Goal: Check status

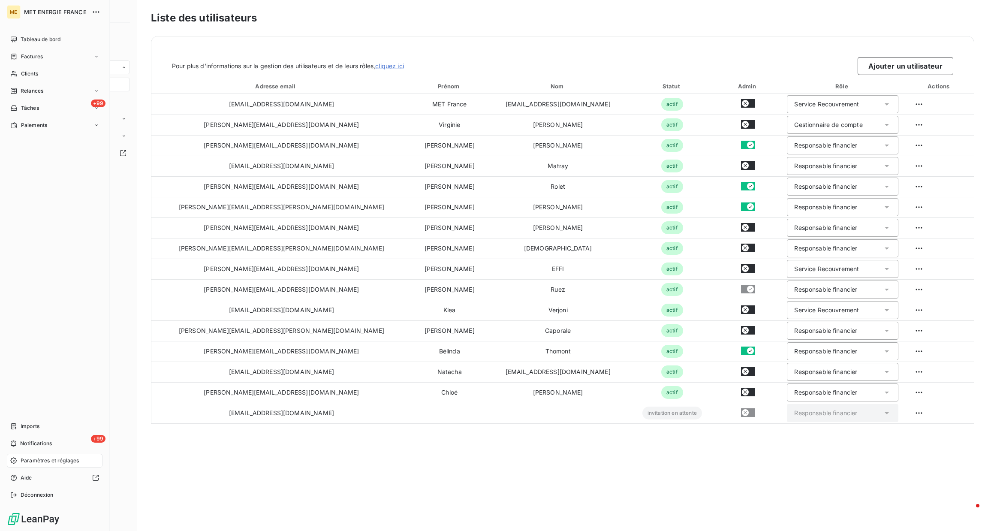
click at [12, 45] on div "Tableau de bord" at bounding box center [55, 40] width 96 height 14
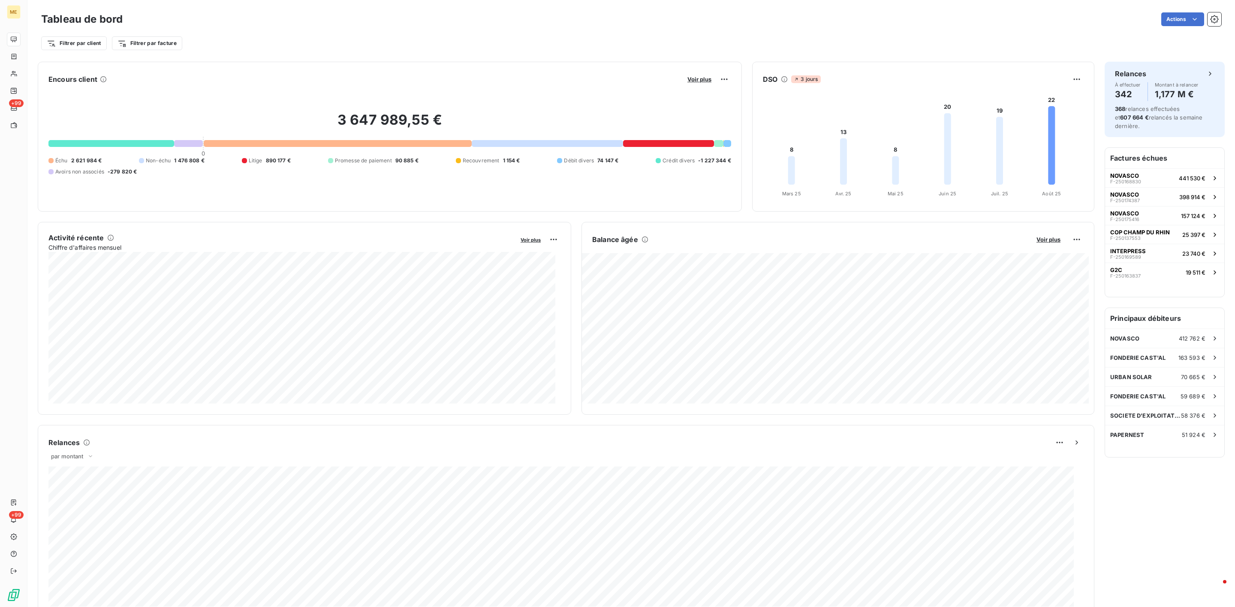
click at [625, 83] on button "Voir plus" at bounding box center [699, 79] width 29 height 8
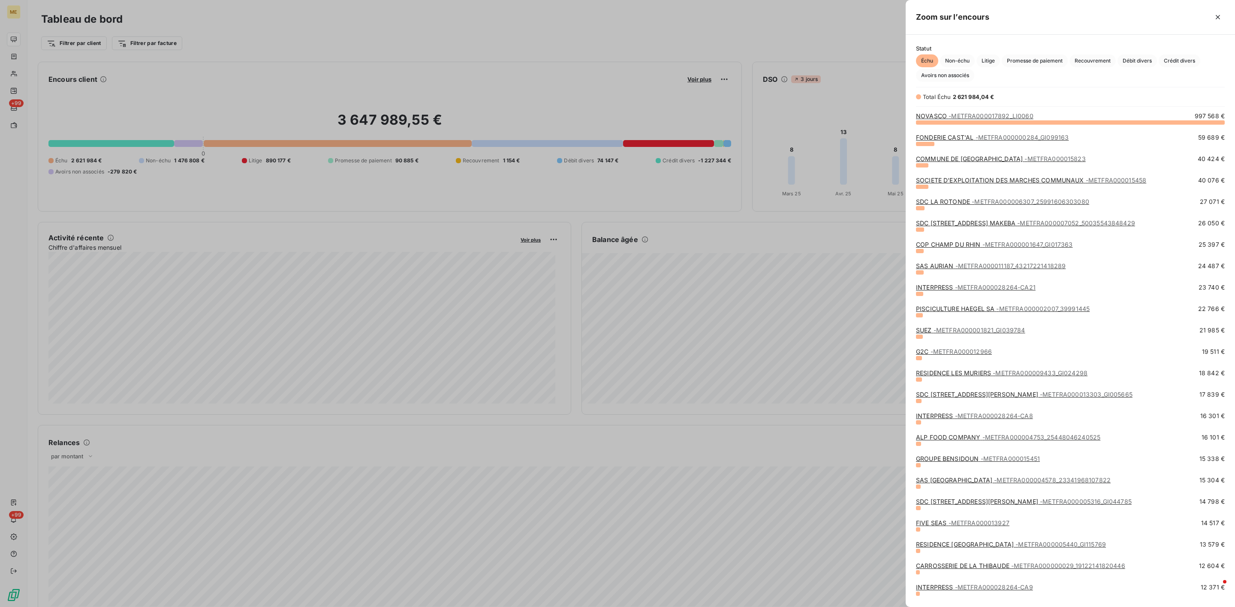
scroll to position [475, 319]
click at [625, 63] on span "Recouvrement" at bounding box center [1092, 60] width 46 height 13
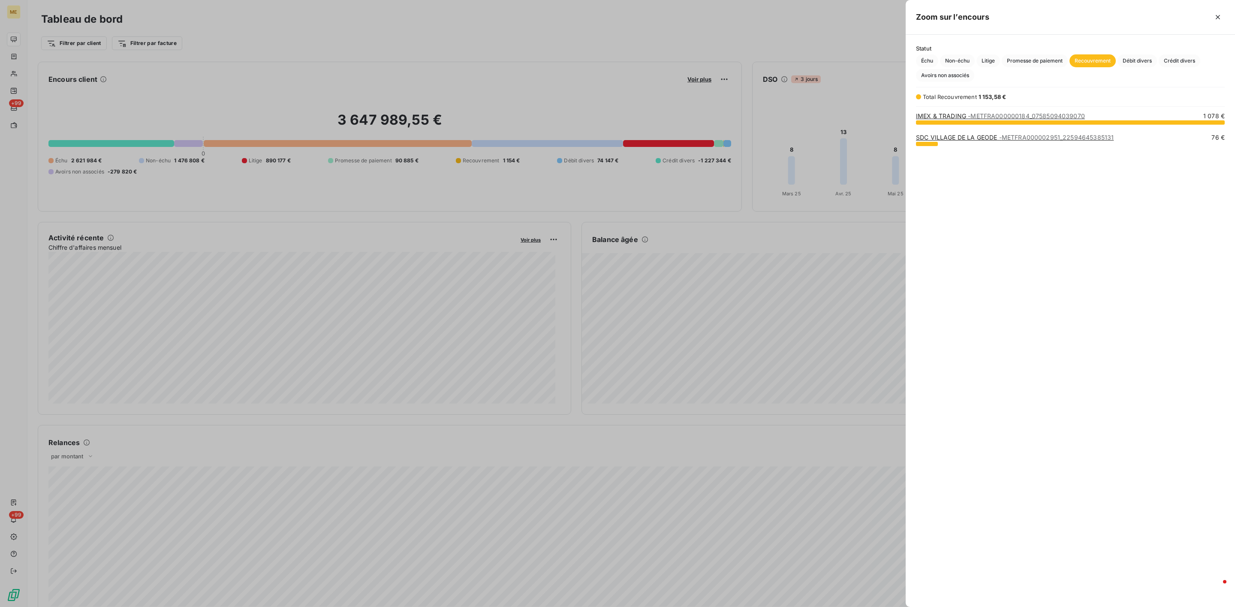
click at [625, 120] on div "IMEX & TRADING - METFRA000000184_07585094039070" at bounding box center [1000, 116] width 169 height 9
click at [625, 115] on span "- METFRA000000184_07585094039070" at bounding box center [1026, 115] width 117 height 7
